Goal: Transaction & Acquisition: Obtain resource

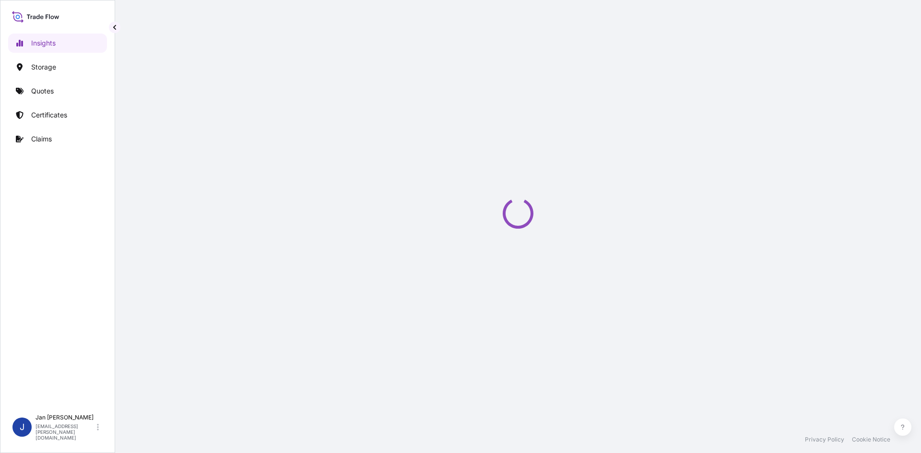
select select "2025"
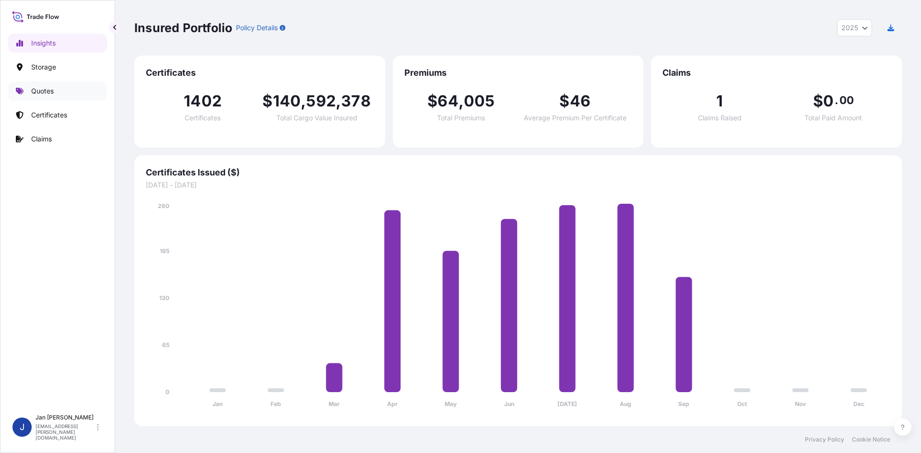
click at [70, 86] on link "Quotes" at bounding box center [57, 91] width 99 height 19
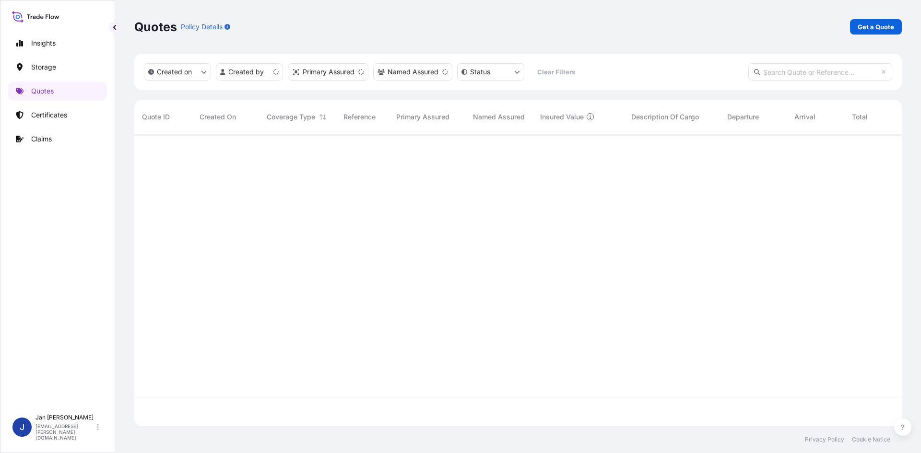
scroll to position [290, 760]
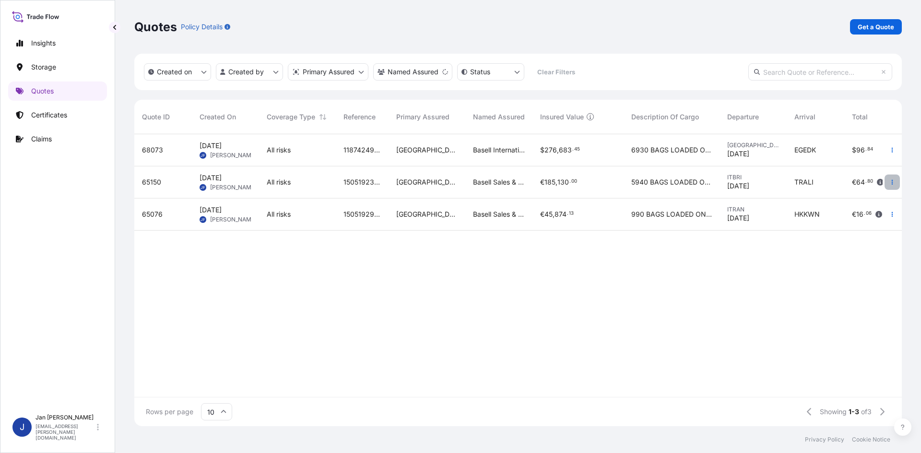
click at [892, 182] on icon "button" at bounding box center [892, 182] width 1 height 5
click at [867, 196] on link "Duplicate quote" at bounding box center [848, 201] width 75 height 15
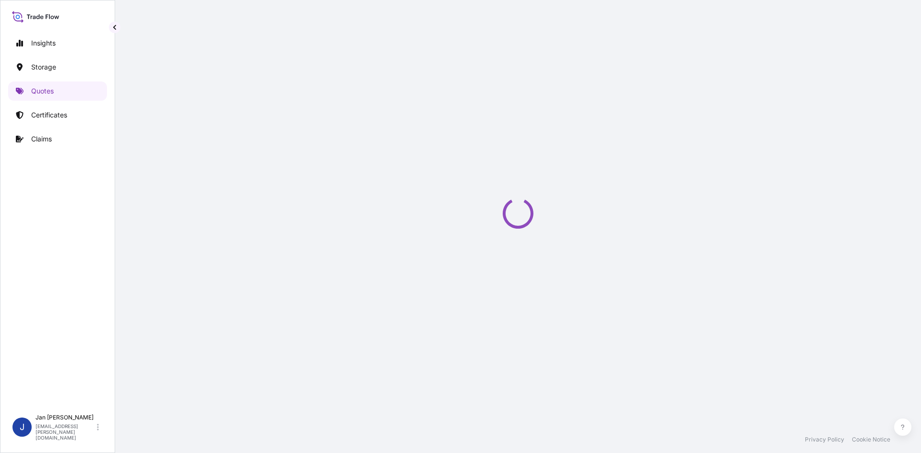
select select "Water"
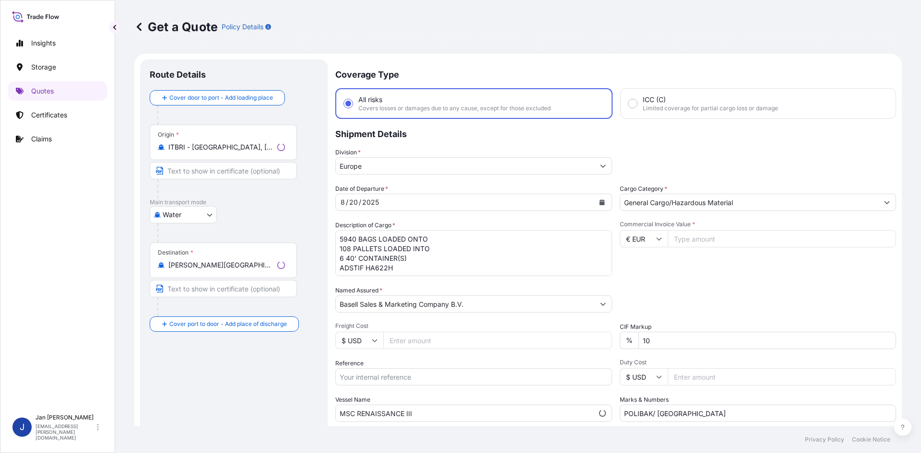
scroll to position [15, 0]
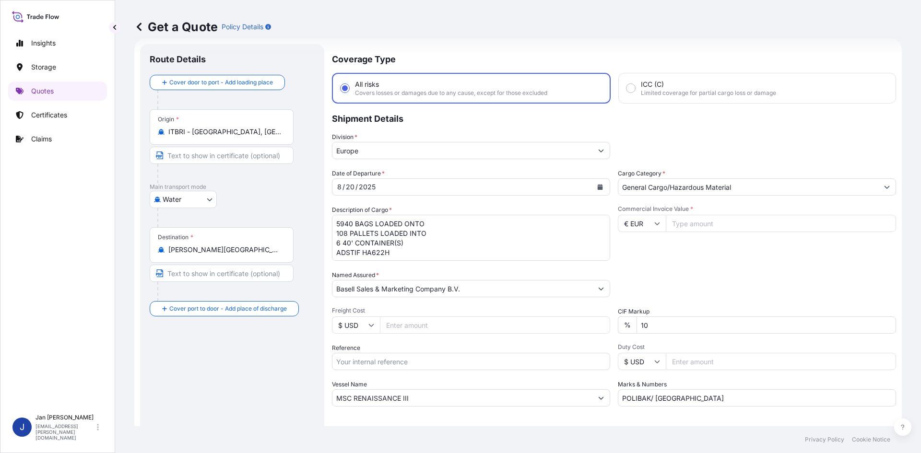
click at [248, 141] on div "Origin * [GEOGRAPHIC_DATA] - [GEOGRAPHIC_DATA], [GEOGRAPHIC_DATA]" at bounding box center [222, 126] width 144 height 35
click at [248, 137] on input "ITBRI - [GEOGRAPHIC_DATA], [GEOGRAPHIC_DATA]" at bounding box center [224, 132] width 113 height 10
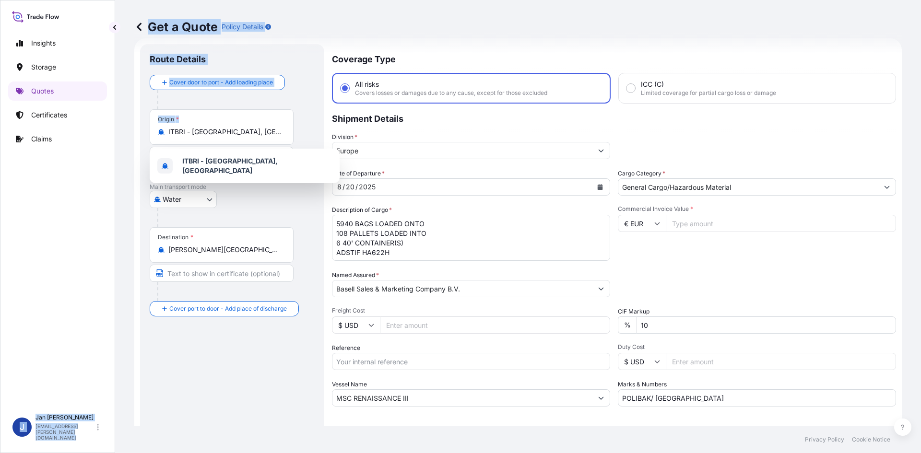
drag, startPoint x: 242, startPoint y: 138, endPoint x: 52, endPoint y: 137, distance: 189.4
click at [53, 137] on div "Insights Storage Quotes Certificates Claims J [PERSON_NAME] [EMAIL_ADDRESS][PER…" at bounding box center [460, 226] width 921 height 453
click at [238, 131] on input "ITBRI - [GEOGRAPHIC_DATA], [GEOGRAPHIC_DATA]" at bounding box center [224, 132] width 113 height 10
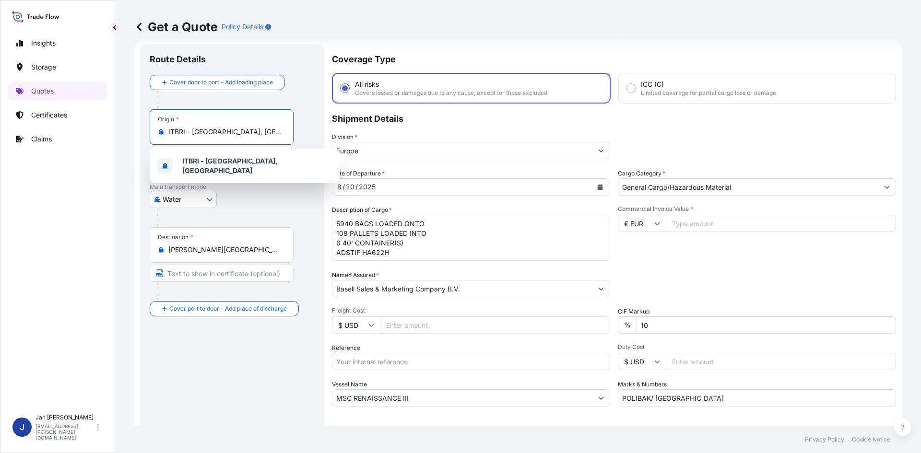
drag, startPoint x: 236, startPoint y: 131, endPoint x: 129, endPoint y: 132, distance: 106.9
click at [129, 132] on div "Get a Quote Policy Details Route Details Cover door to port - Add loading place…" at bounding box center [518, 213] width 806 height 426
paste input "[GEOGRAPHIC_DATA]"
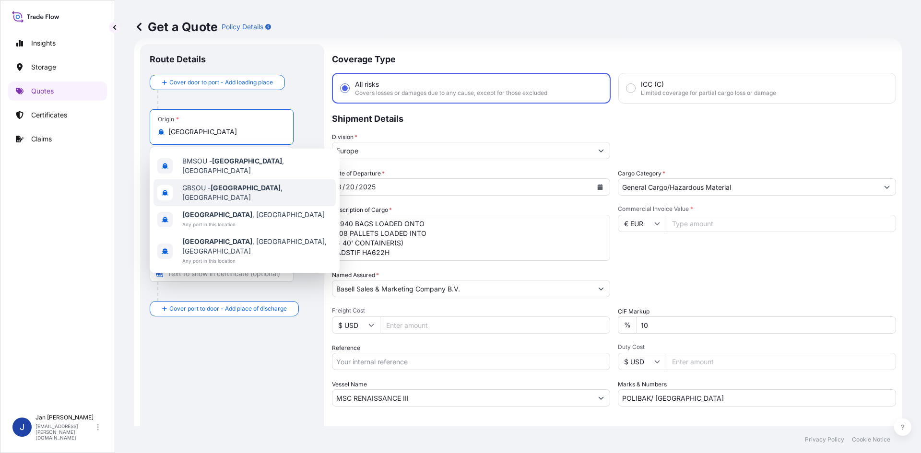
click at [306, 189] on span "GBSOU - [GEOGRAPHIC_DATA] , [GEOGRAPHIC_DATA]" at bounding box center [257, 192] width 150 height 19
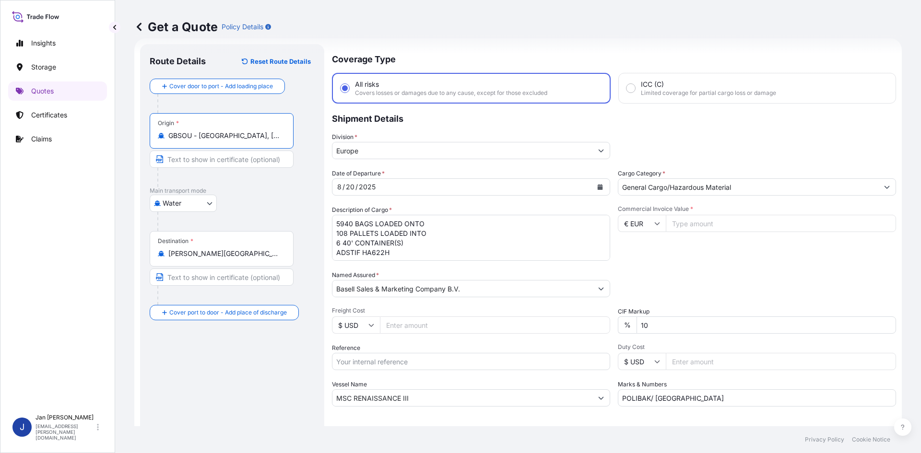
type input "GBSOU - [GEOGRAPHIC_DATA], [GEOGRAPHIC_DATA]"
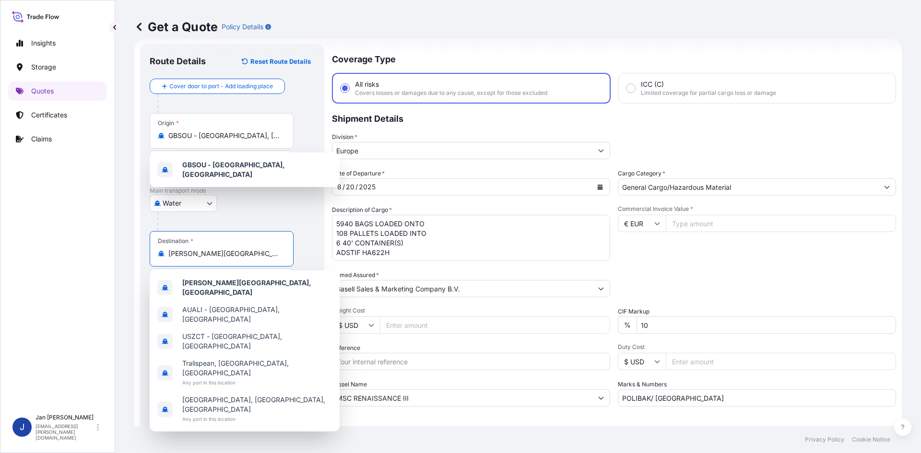
drag, startPoint x: 232, startPoint y: 257, endPoint x: 48, endPoint y: 262, distance: 183.8
click at [54, 264] on div "Insights Storage Quotes Certificates Claims J [PERSON_NAME] [EMAIL_ADDRESS][PER…" at bounding box center [460, 226] width 921 height 453
paste input "HUANGPU"
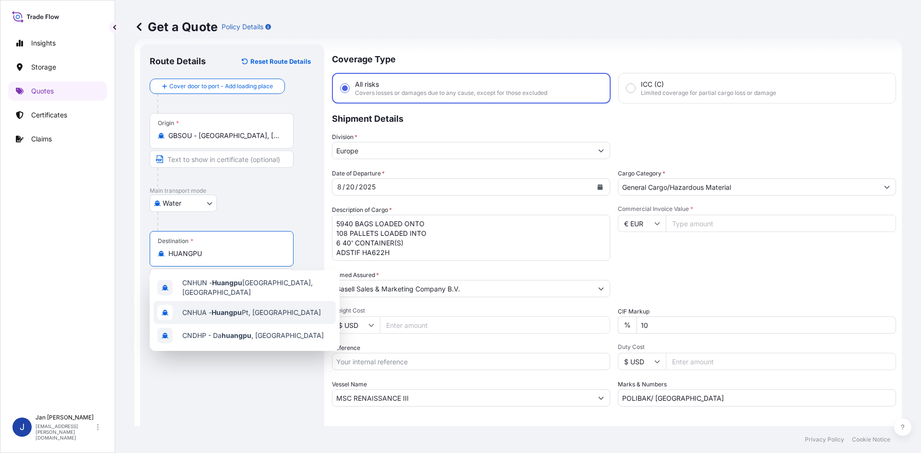
click at [286, 305] on div "CNHUA - Huangpu Pt, [GEOGRAPHIC_DATA]" at bounding box center [244, 312] width 182 height 23
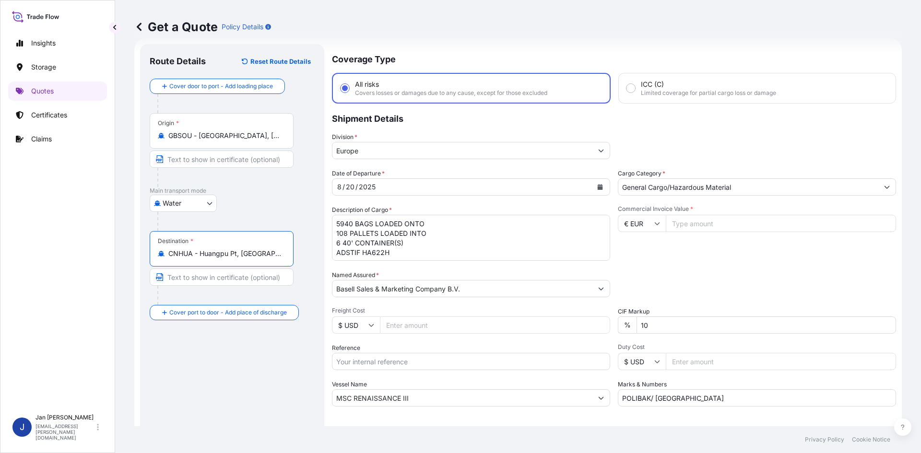
type input "CNHUA - Huangpu Pt, [GEOGRAPHIC_DATA]"
click at [593, 182] on button "Calendar" at bounding box center [599, 186] width 15 height 15
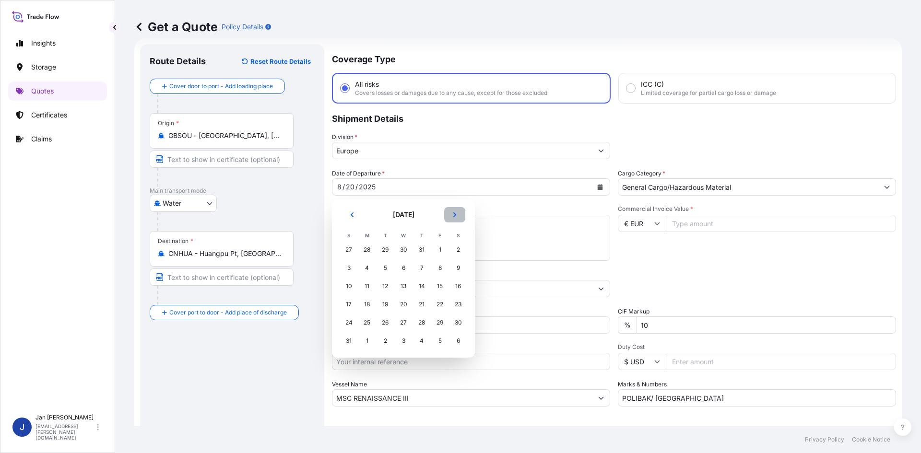
click at [456, 218] on button "Next" at bounding box center [454, 214] width 21 height 15
click at [399, 301] on div "24" at bounding box center [403, 304] width 17 height 17
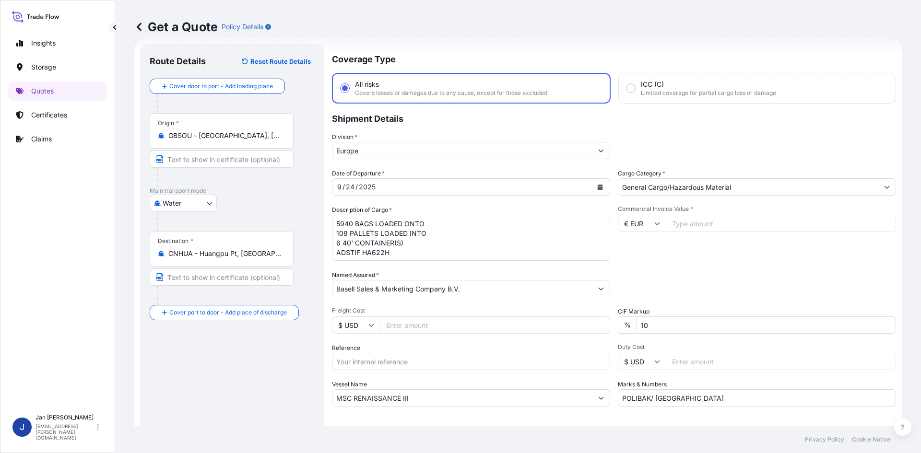
drag, startPoint x: 435, startPoint y: 398, endPoint x: 175, endPoint y: 397, distance: 259.9
click at [176, 398] on form "Route Details Reset Route Details Cover door to port - Add loading place Place …" at bounding box center [517, 261] width 767 height 446
paste input "YM TUTORIAL"
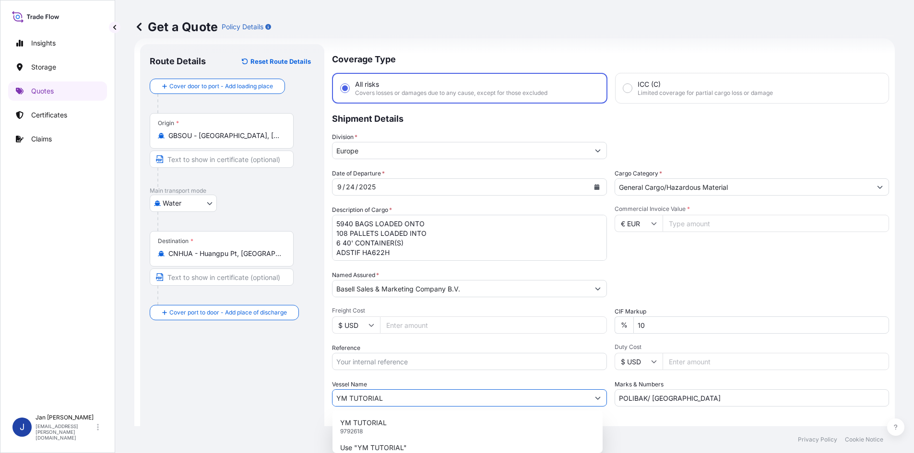
type input "YM TUTORIAL"
click at [681, 273] on div "Packing Category Type to search a container mode Please select a primary mode o…" at bounding box center [751, 283] width 275 height 27
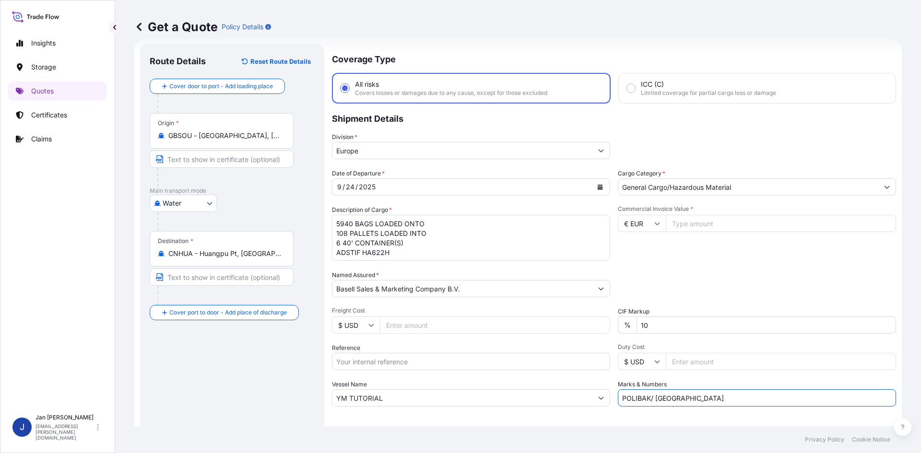
drag, startPoint x: 689, startPoint y: 399, endPoint x: 544, endPoint y: 405, distance: 144.5
click at [544, 405] on div "Date of Departure * [DATE] Cargo Category * General Cargo/Hazardous Material De…" at bounding box center [614, 288] width 564 height 238
click at [708, 297] on div "Date of Departure * [DATE] Cargo Category * General Cargo/Hazardous Material De…" at bounding box center [614, 288] width 564 height 238
drag, startPoint x: 337, startPoint y: 223, endPoint x: 424, endPoint y: 268, distance: 98.0
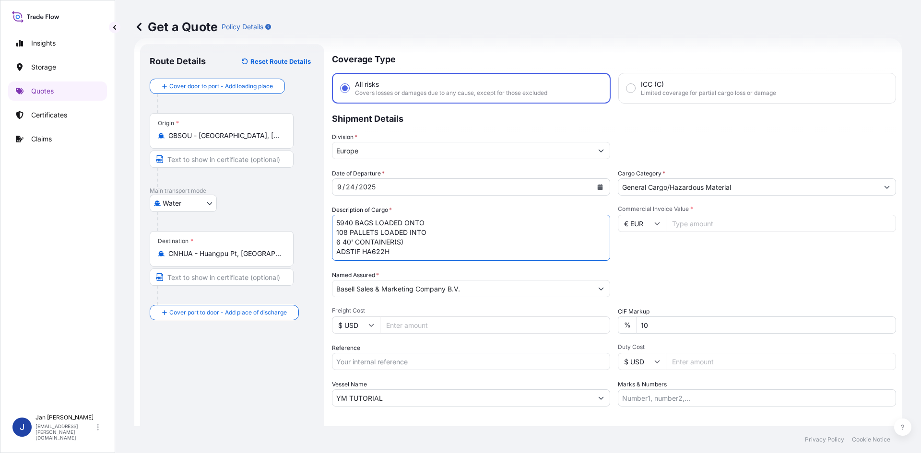
click at [424, 268] on div "Date of Departure * [DATE] Cargo Category * General Cargo/Hazardous Material De…" at bounding box center [614, 288] width 564 height 238
paste textarea "BAGS LOADED ONTO 18 PALLETS LOADED INTO 1 40' HIGH CUBE CONTAINER 24.750 MT MOP…"
click at [336, 222] on textarea "5940 BAGS LOADED ONTO 108 PALLETS LOADED INTO 6 40' CONTAINER(S) ADSTIF HA622H" at bounding box center [471, 238] width 278 height 46
paste textarea "990"
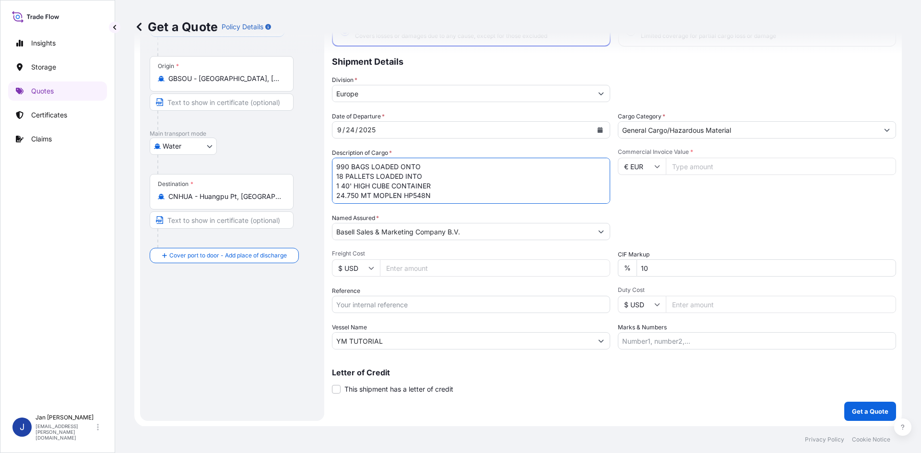
scroll to position [73, 0]
type textarea "990 BAGS LOADED ONTO 18 PALLETS LOADED INTO 1 40' HIGH CUBE CONTAINER 24.750 MT…"
click at [434, 311] on input "Reference" at bounding box center [471, 303] width 278 height 17
paste input "1187442828"
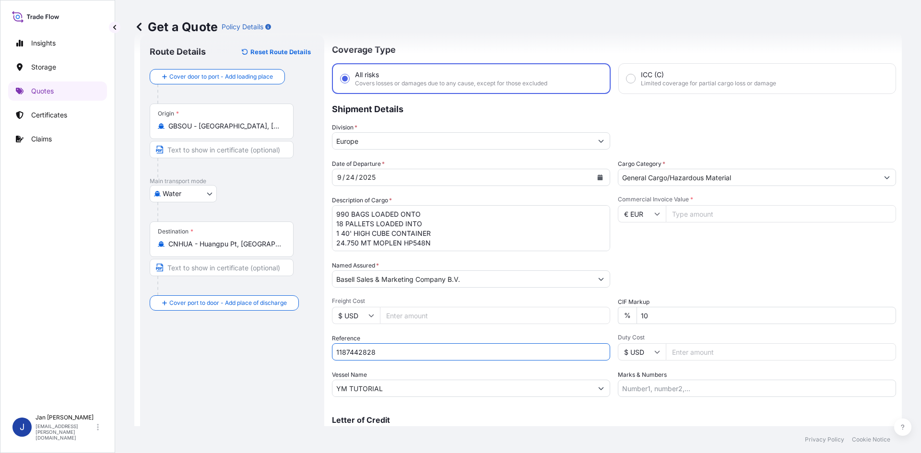
scroll to position [0, 0]
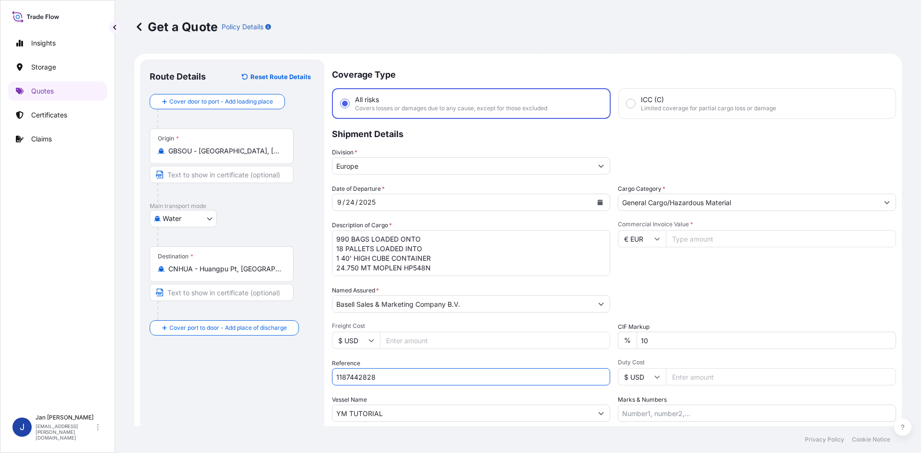
type input "1187442828"
click at [708, 237] on input "Commercial Invoice Value *" at bounding box center [781, 238] width 230 height 17
type input "43971.84"
drag, startPoint x: 720, startPoint y: 284, endPoint x: 716, endPoint y: 276, distance: 9.0
click at [720, 279] on div "Date of Departure * [DATE] Cargo Category * General Cargo/Hazardous Material De…" at bounding box center [614, 303] width 564 height 238
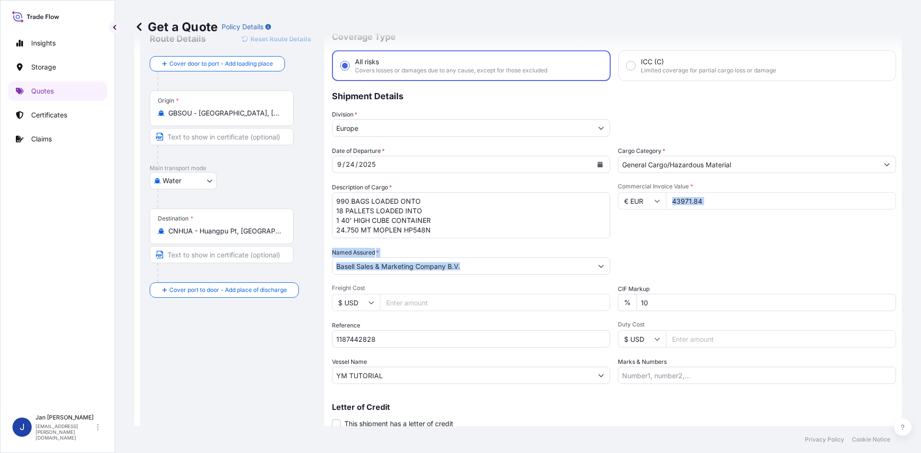
scroll to position [73, 0]
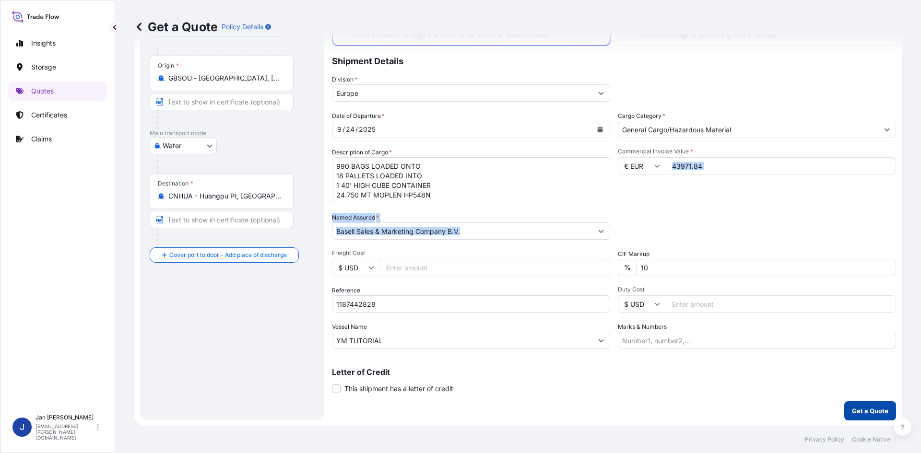
click at [877, 407] on p "Get a Quote" at bounding box center [870, 411] width 36 height 10
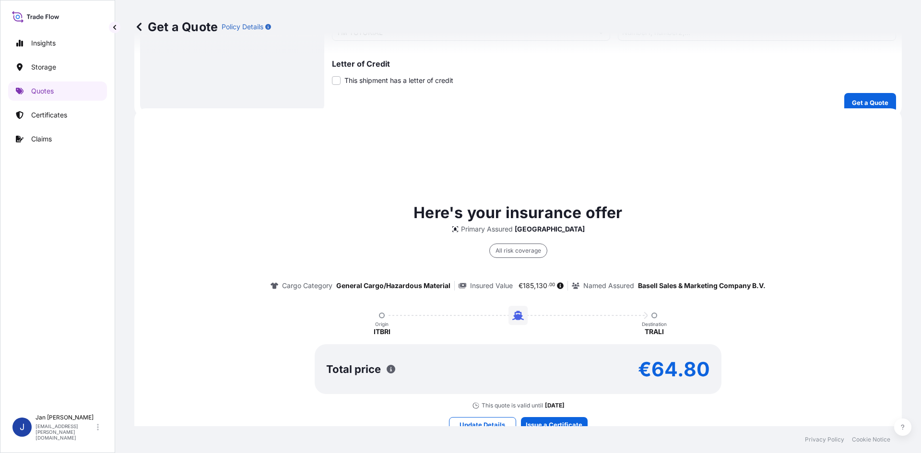
scroll to position [442, 0]
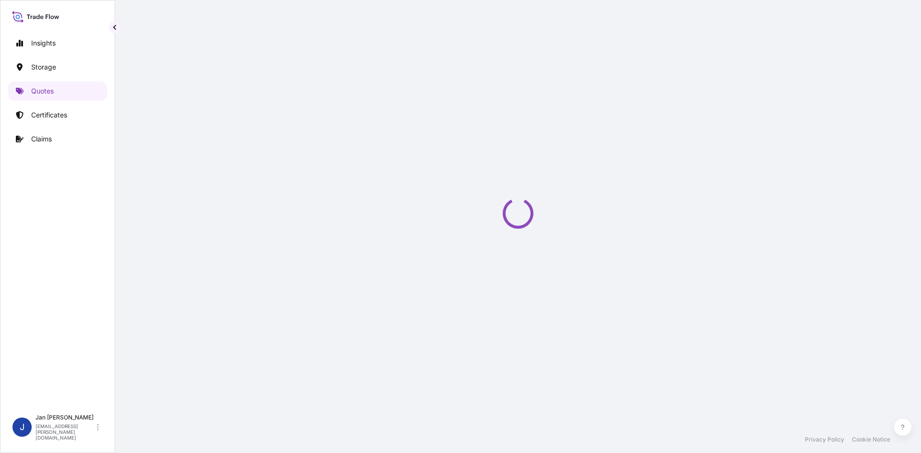
select select "Water"
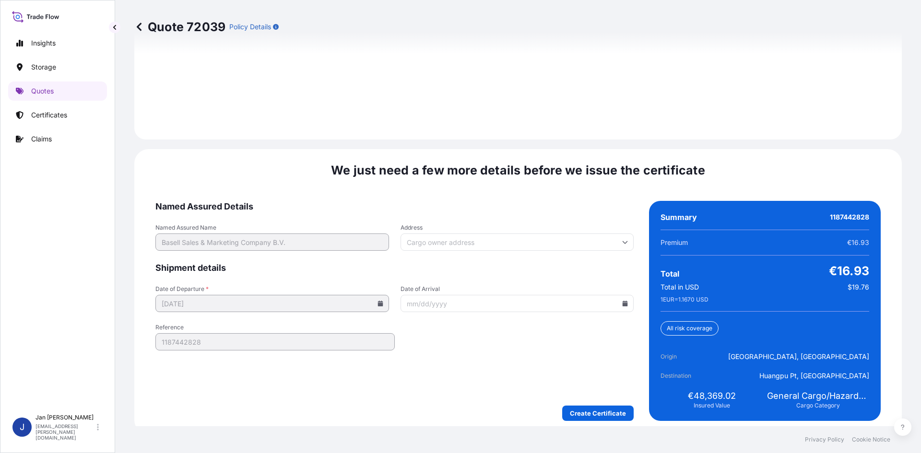
scroll to position [1376, 0]
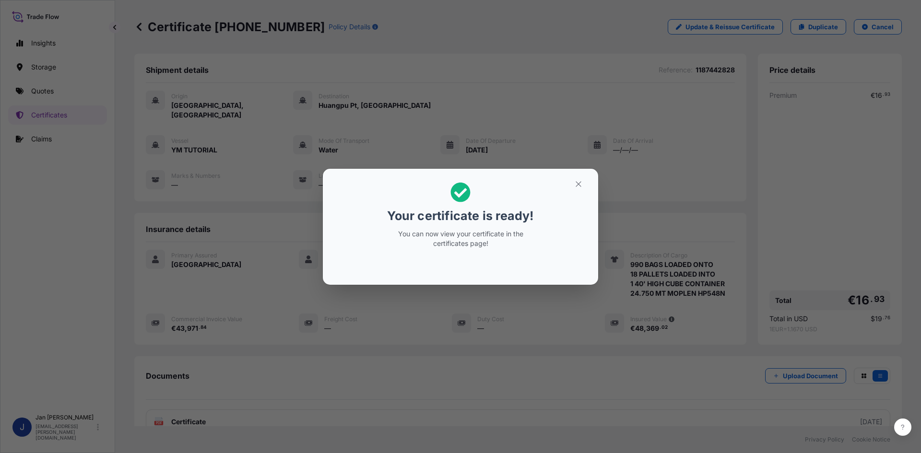
click at [483, 283] on section "Your certificate is ready! You can now view your certificate in the certificate…" at bounding box center [460, 227] width 275 height 116
click at [579, 180] on icon "button" at bounding box center [578, 184] width 9 height 9
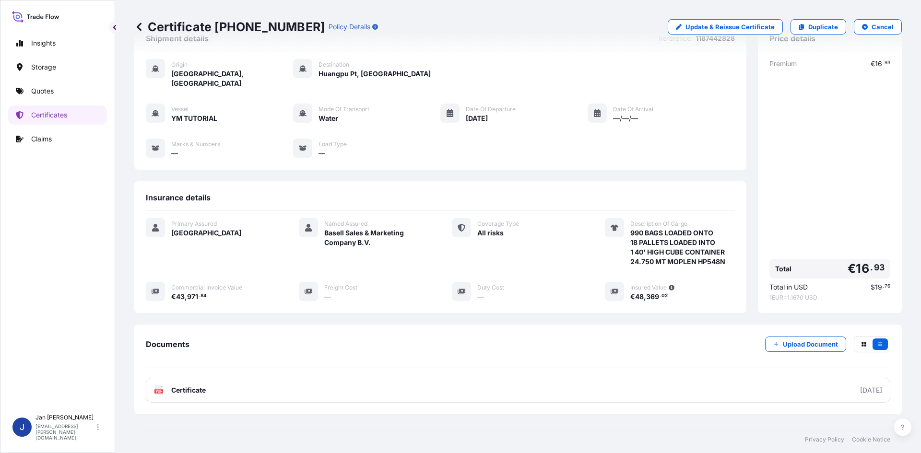
scroll to position [48, 0]
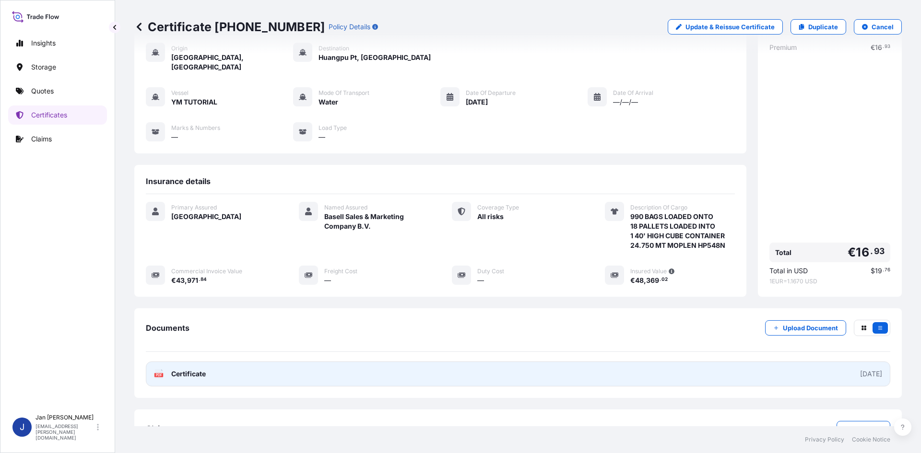
click at [437, 363] on link "PDF Certificate [DATE]" at bounding box center [518, 374] width 744 height 25
